Goal: Information Seeking & Learning: Find specific fact

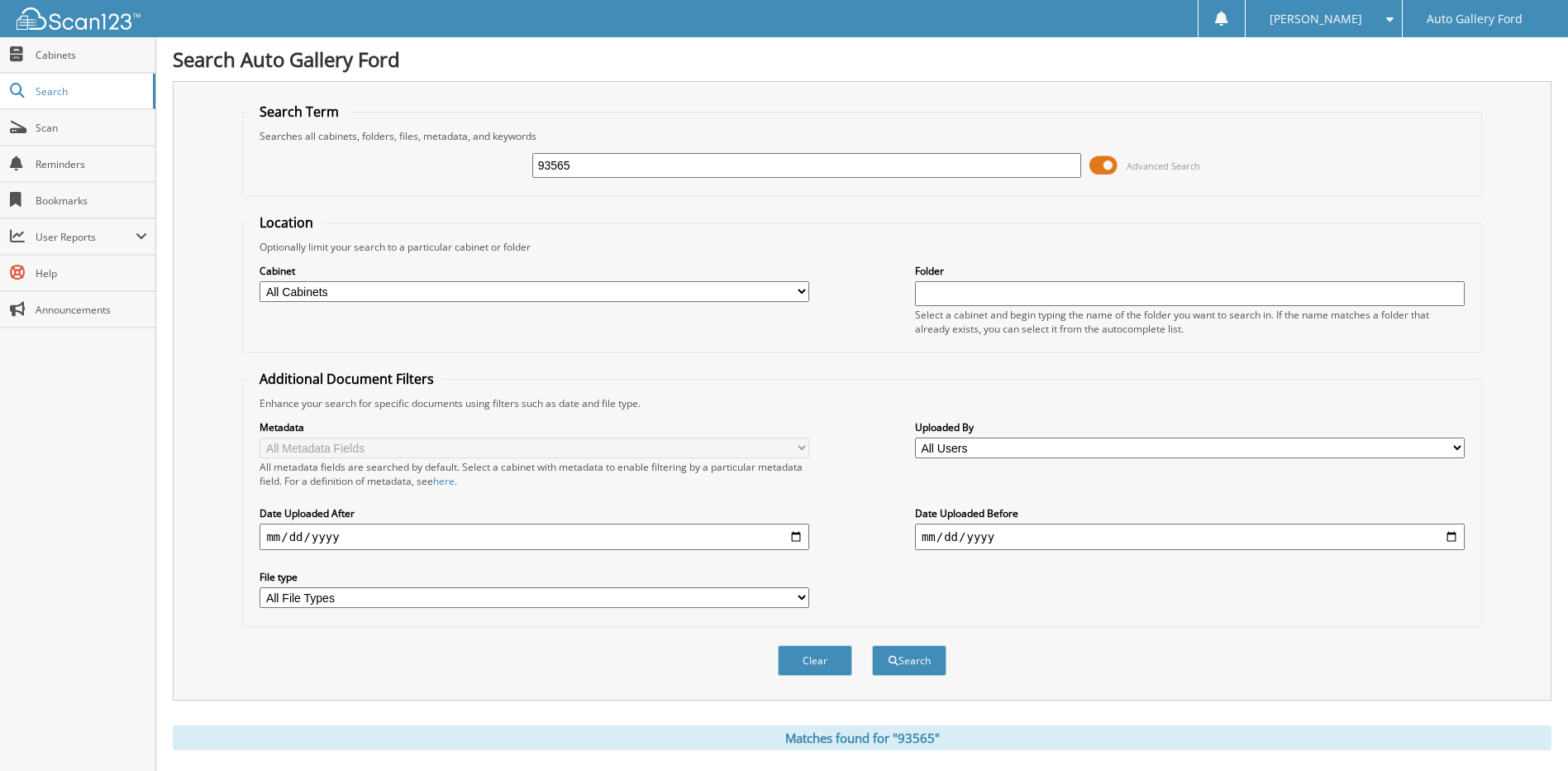
drag, startPoint x: 0, startPoint y: 0, endPoint x: 482, endPoint y: 168, distance: 510.4
click at [484, 168] on div "93565 Advanced Search" at bounding box center [862, 165] width 1221 height 44
type input "[PERSON_NAME]"
click at [872, 645] on button "Search" at bounding box center [909, 660] width 75 height 30
click at [582, 166] on input "[PERSON_NAME]" at bounding box center [807, 166] width 549 height 25
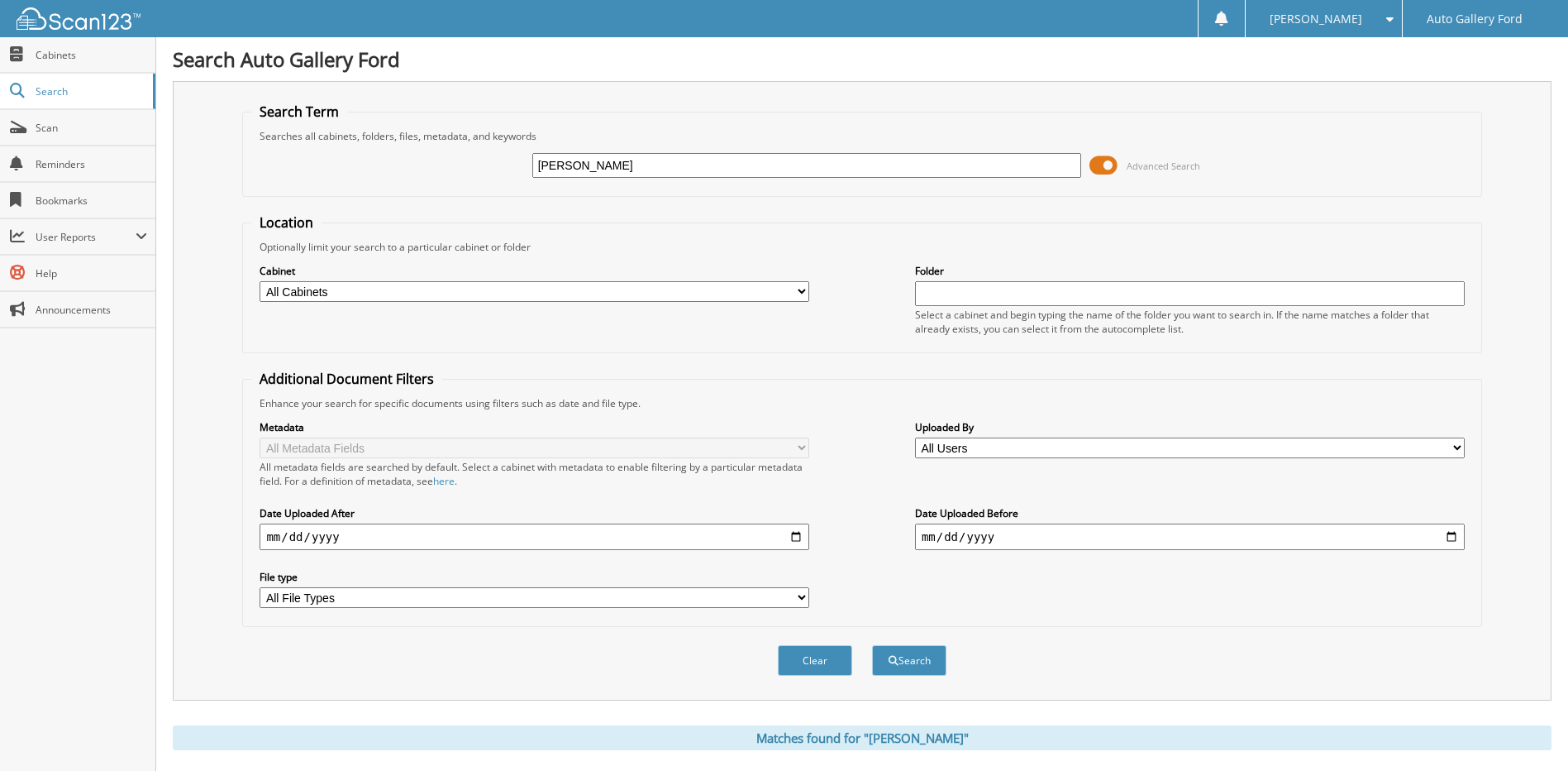
type input "GOFORTH"
click at [872, 645] on button "Search" at bounding box center [909, 660] width 75 height 30
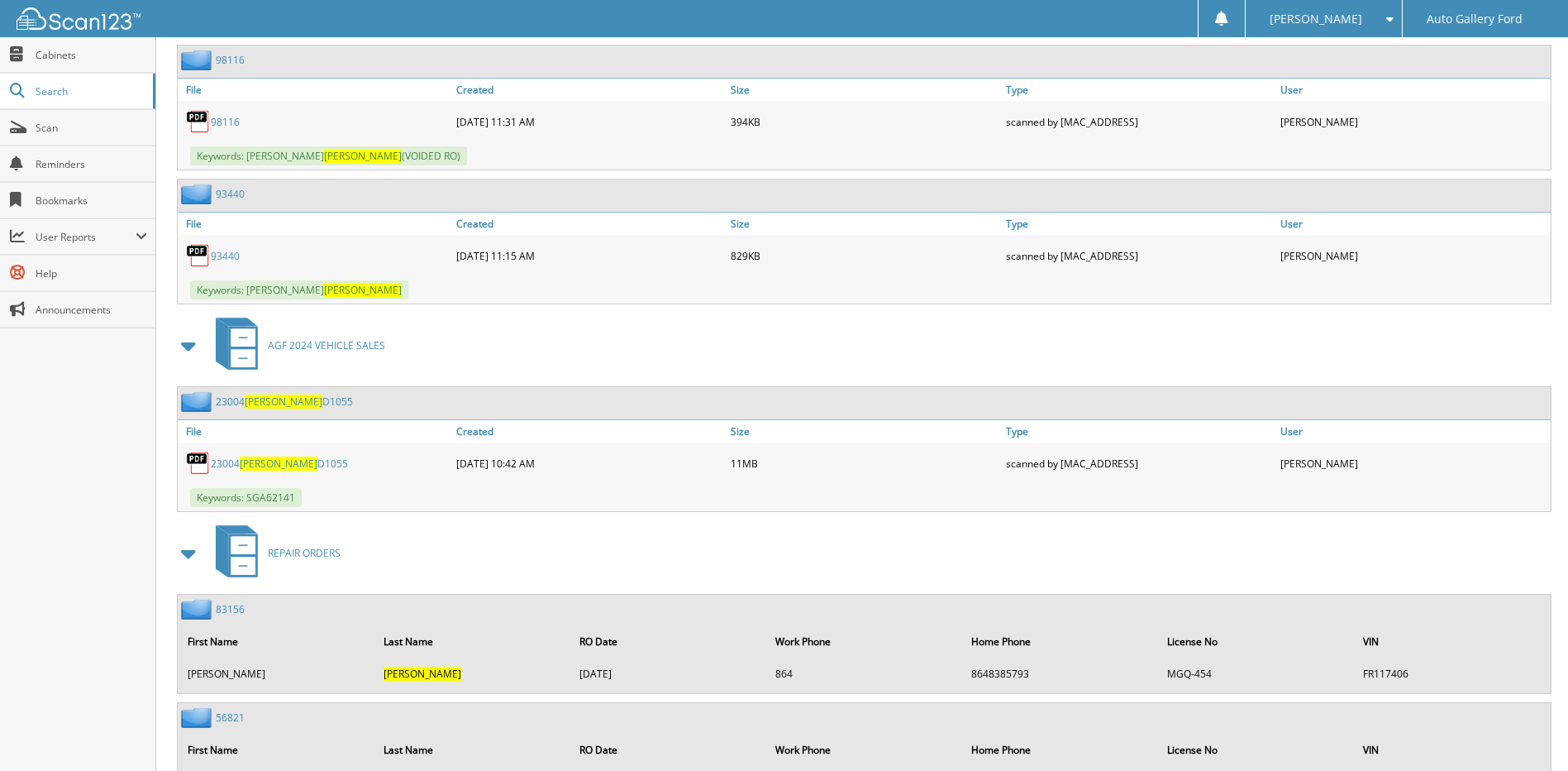
scroll to position [1406, 0]
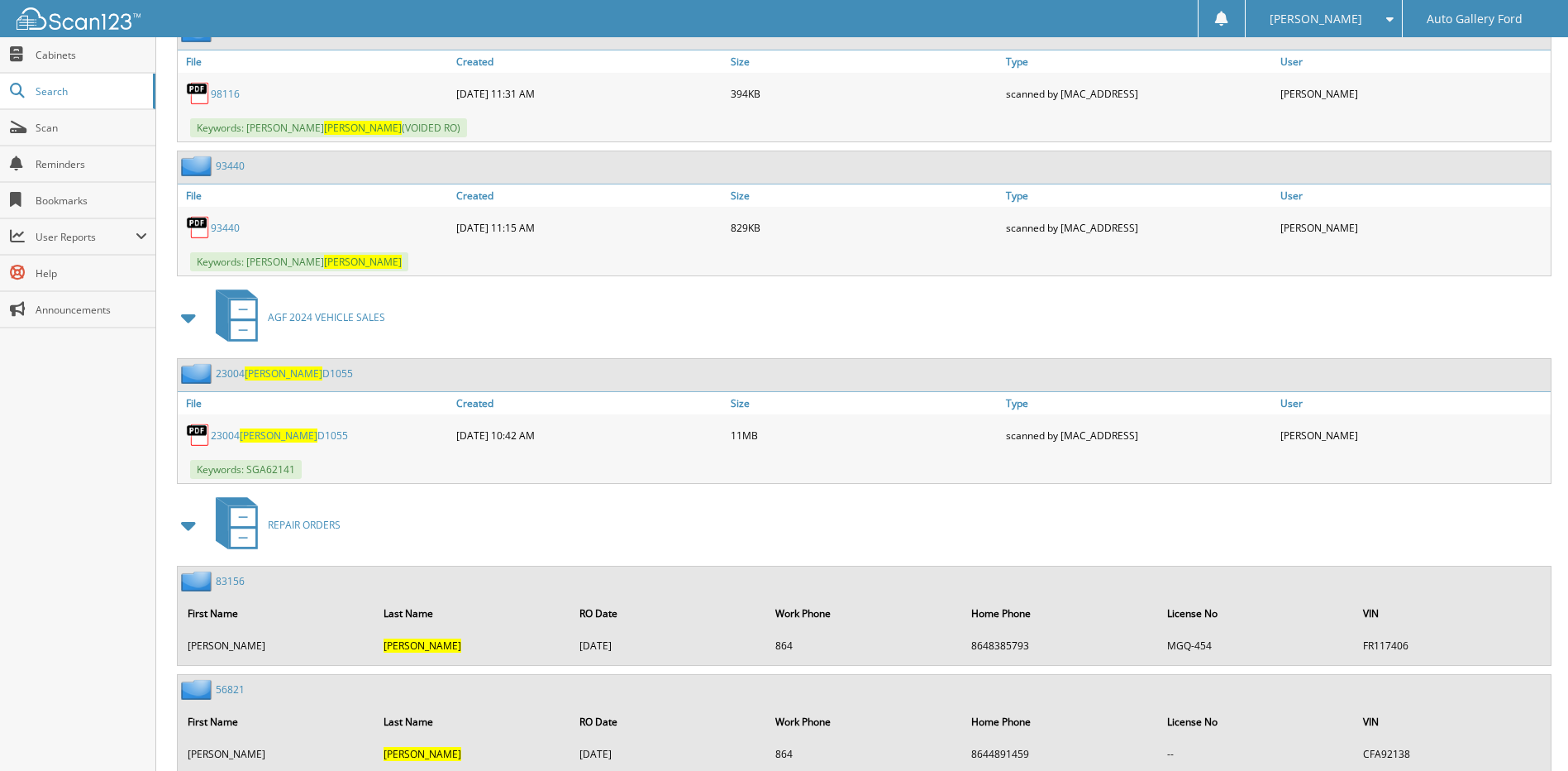
click at [287, 372] on span "GOFORTH" at bounding box center [284, 373] width 78 height 14
